Goal: Task Accomplishment & Management: Manage account settings

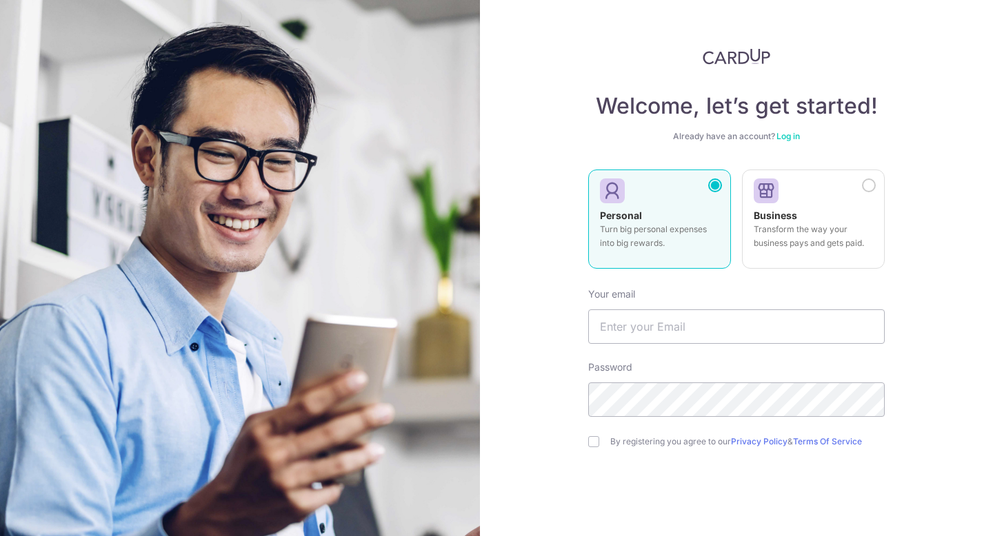
scroll to position [12, 0]
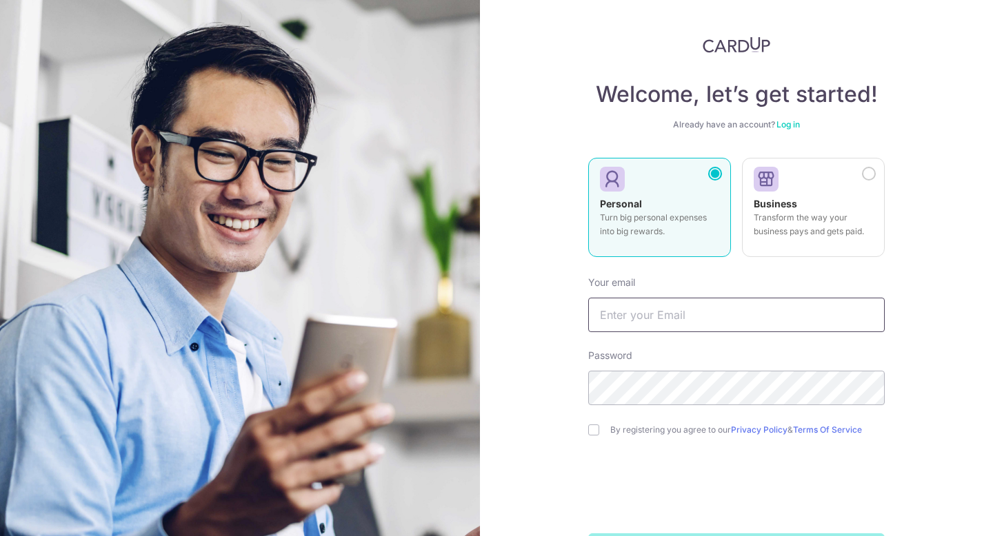
click at [672, 325] on input "text" at bounding box center [736, 315] width 297 height 34
type input "[EMAIL_ADDRESS][DOMAIN_NAME]"
click at [592, 428] on input "checkbox" at bounding box center [593, 430] width 11 height 11
checkbox input "true"
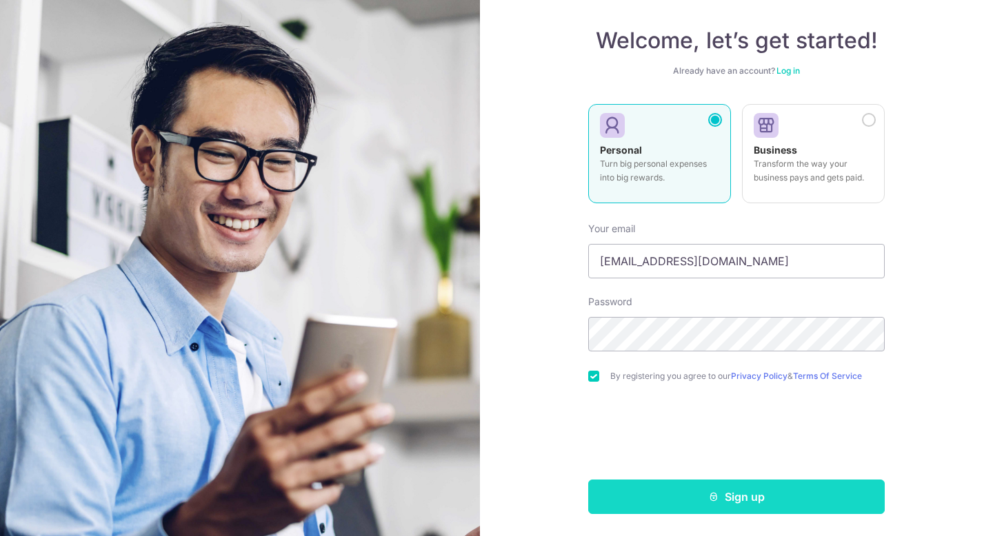
click at [718, 500] on icon "submit" at bounding box center [713, 497] width 11 height 11
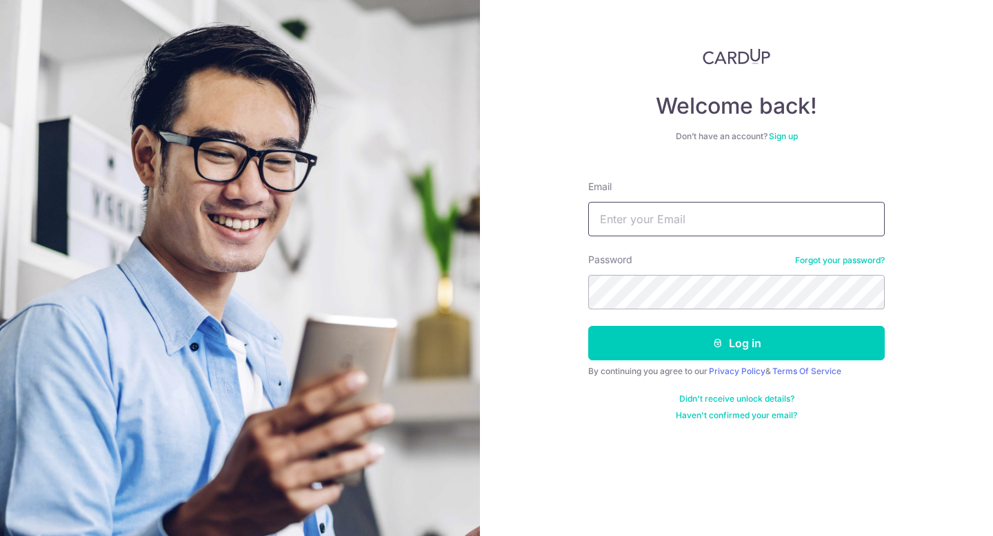
click at [719, 225] on input "Email" at bounding box center [736, 219] width 297 height 34
type input "[EMAIL_ADDRESS][DOMAIN_NAME]"
click at [588, 326] on button "Log in" at bounding box center [736, 343] width 297 height 34
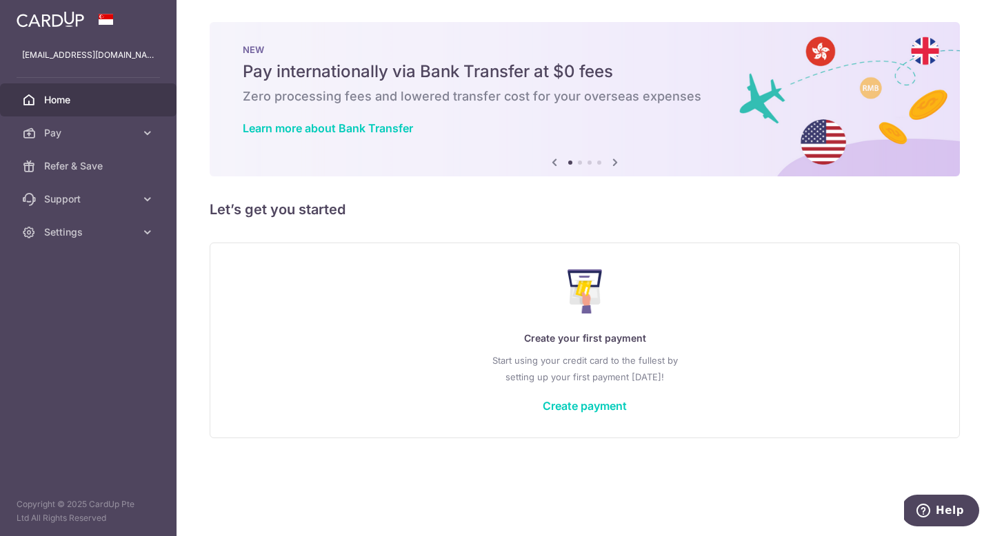
click at [617, 163] on icon at bounding box center [615, 162] width 17 height 17
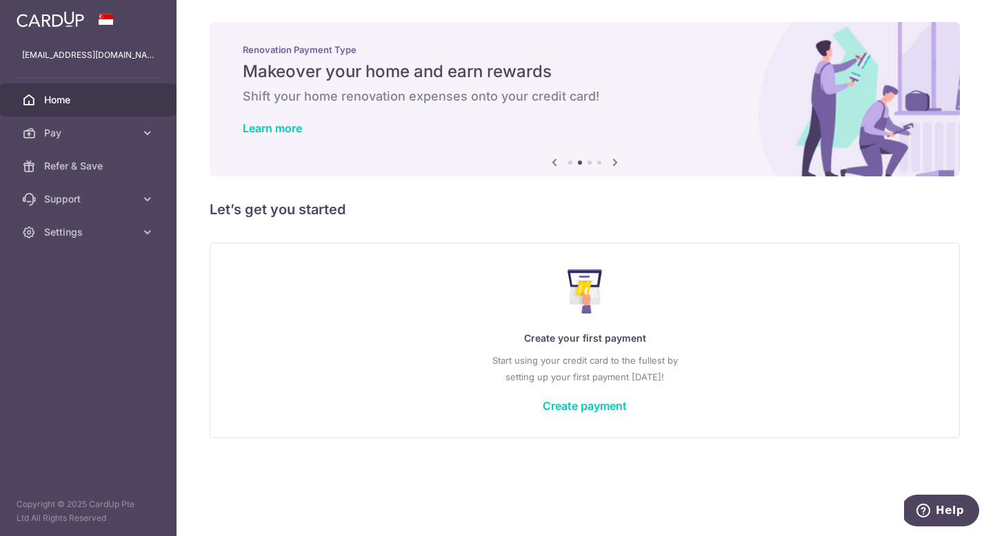
click at [617, 163] on icon at bounding box center [615, 162] width 17 height 17
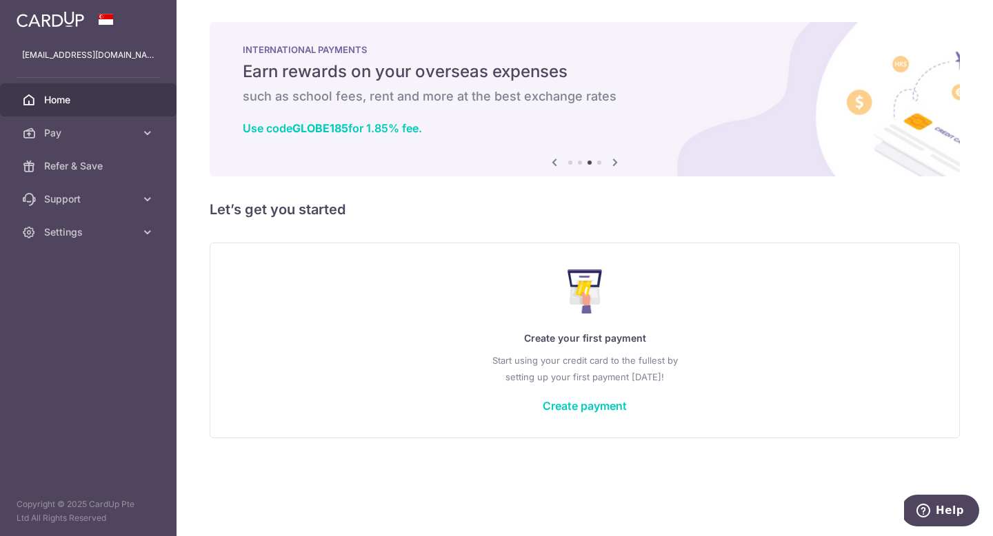
click at [617, 163] on icon at bounding box center [615, 162] width 17 height 17
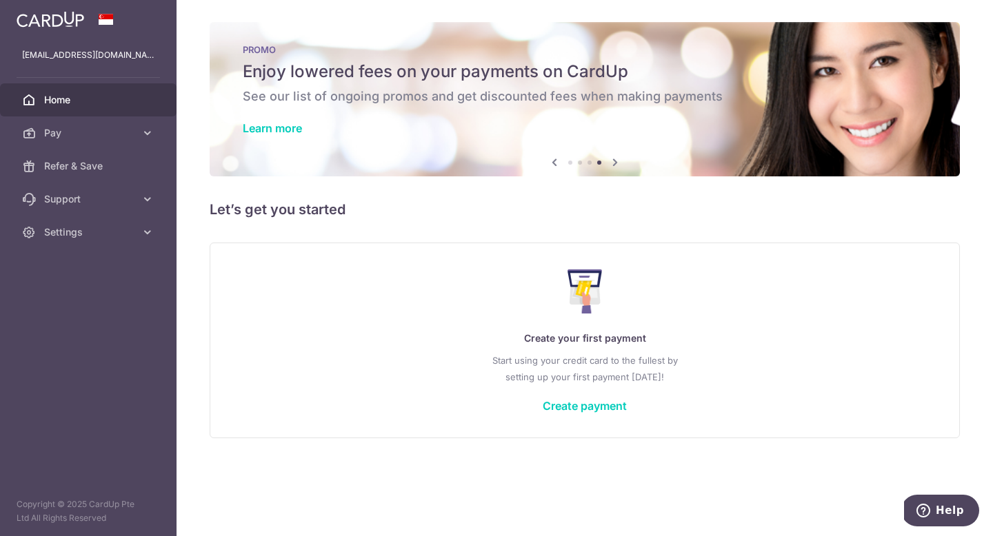
click at [617, 163] on icon at bounding box center [615, 162] width 17 height 17
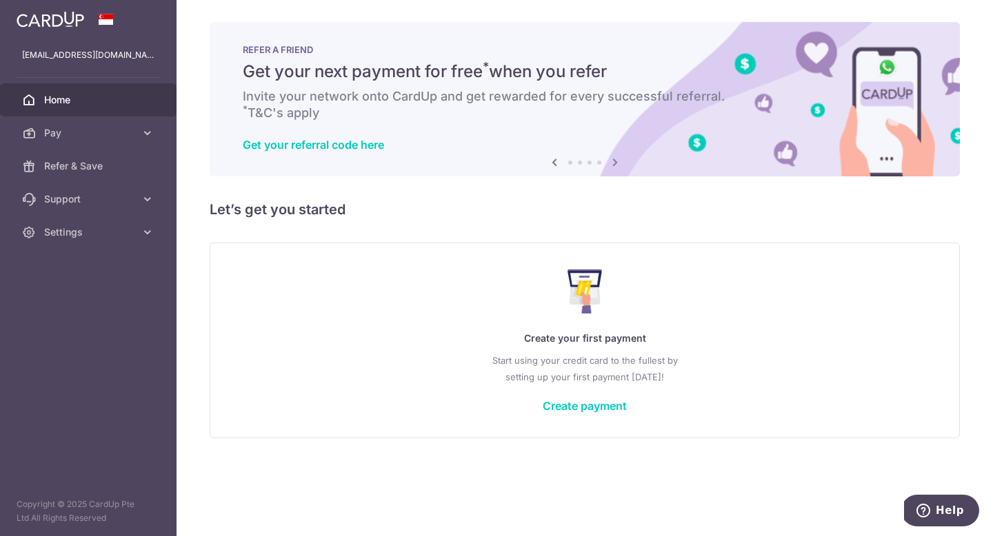
click at [617, 163] on icon at bounding box center [615, 162] width 17 height 17
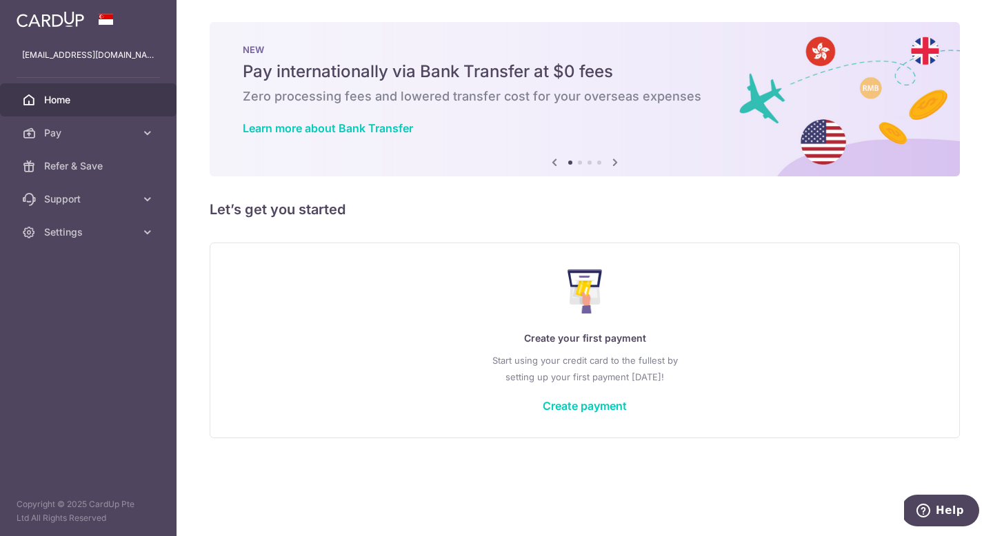
click at [552, 165] on icon at bounding box center [554, 162] width 17 height 17
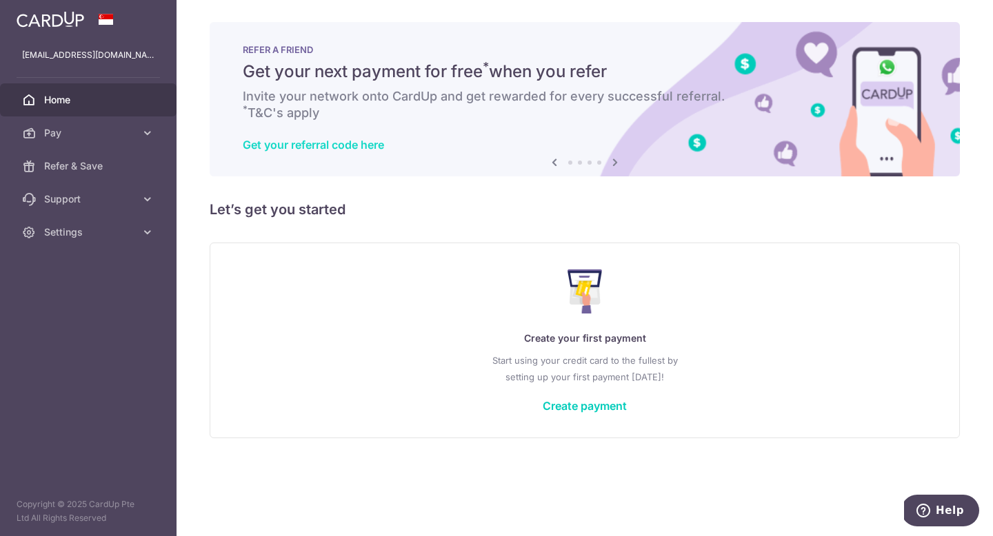
click at [378, 148] on link "Get your referral code here" at bounding box center [313, 145] width 141 height 14
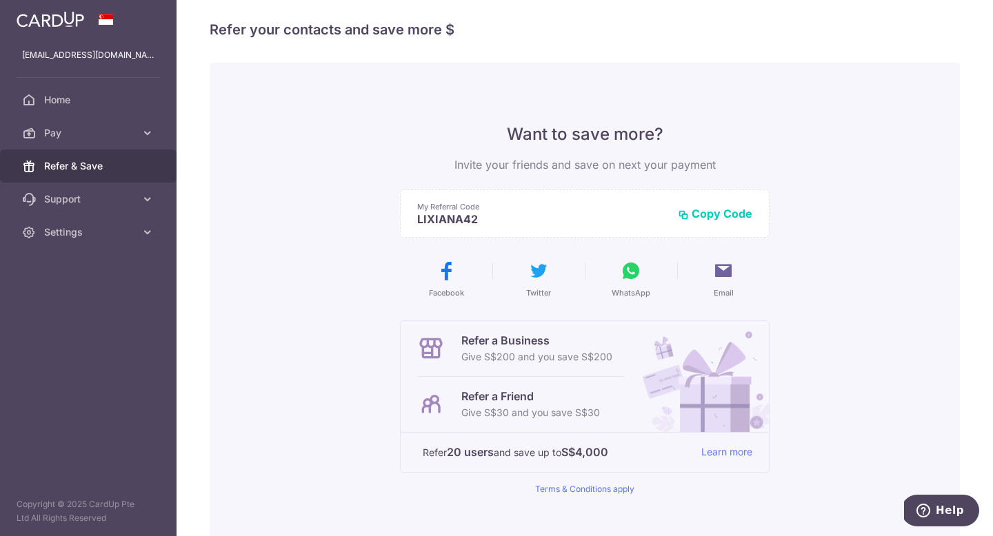
scroll to position [7, 0]
